Goal: Use online tool/utility: Utilize a website feature to perform a specific function

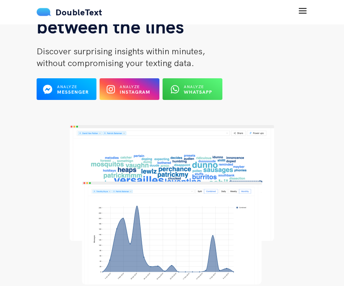
scroll to position [81, 0]
click at [140, 88] on span "Analyze" at bounding box center [130, 86] width 20 height 5
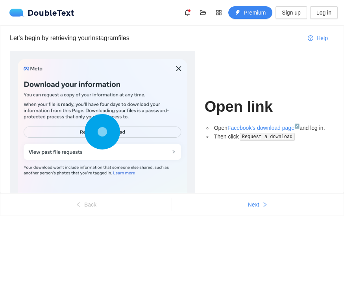
click at [261, 201] on button "Next" at bounding box center [258, 204] width 172 height 13
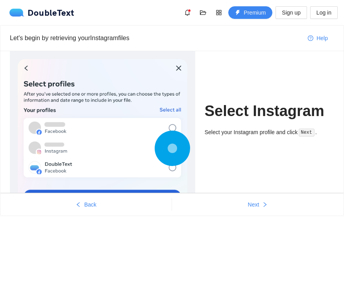
click at [260, 201] on button "Next" at bounding box center [258, 204] width 172 height 13
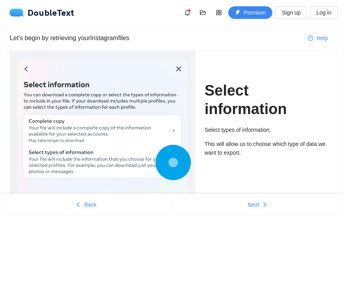
click at [260, 198] on button "Next" at bounding box center [258, 204] width 172 height 13
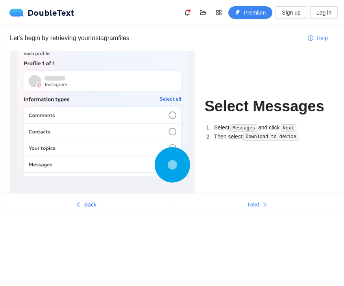
click at [261, 201] on button "Next" at bounding box center [258, 204] width 172 height 13
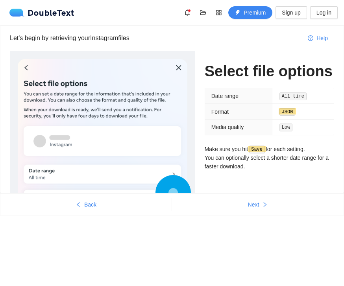
click at [260, 203] on button "Next" at bounding box center [258, 204] width 172 height 13
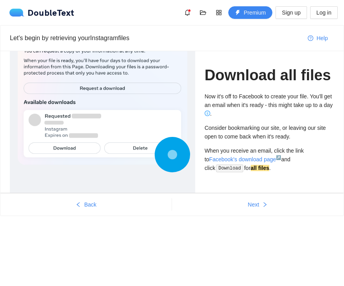
click at [260, 200] on button "Next" at bounding box center [258, 204] width 172 height 13
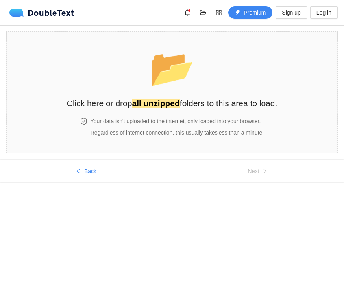
click at [93, 175] on span "Back" at bounding box center [90, 171] width 12 height 9
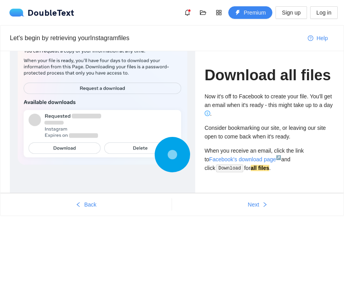
click at [257, 205] on span "Next" at bounding box center [253, 204] width 11 height 9
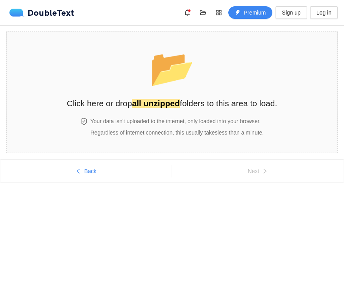
click at [170, 106] on strong "all unzipped" at bounding box center [156, 103] width 48 height 9
click at [249, 107] on h2 "Click here or drop all unzipped folders to this area to load." at bounding box center [172, 103] width 210 height 13
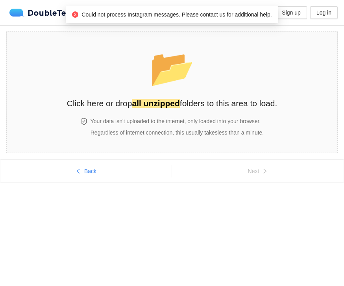
click at [289, 205] on div "Back Next" at bounding box center [172, 186] width 344 height 54
